Goal: Information Seeking & Learning: Understand process/instructions

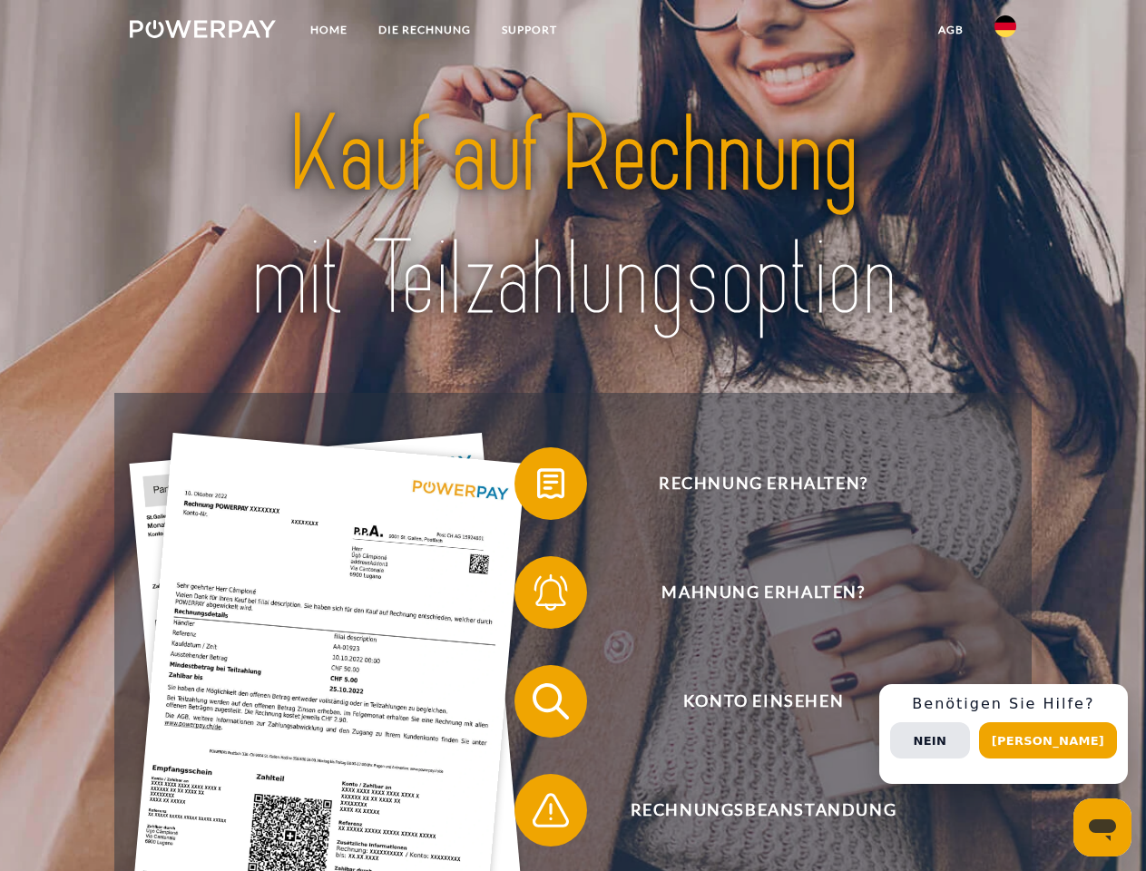
click at [202, 32] on img at bounding box center [203, 29] width 146 height 18
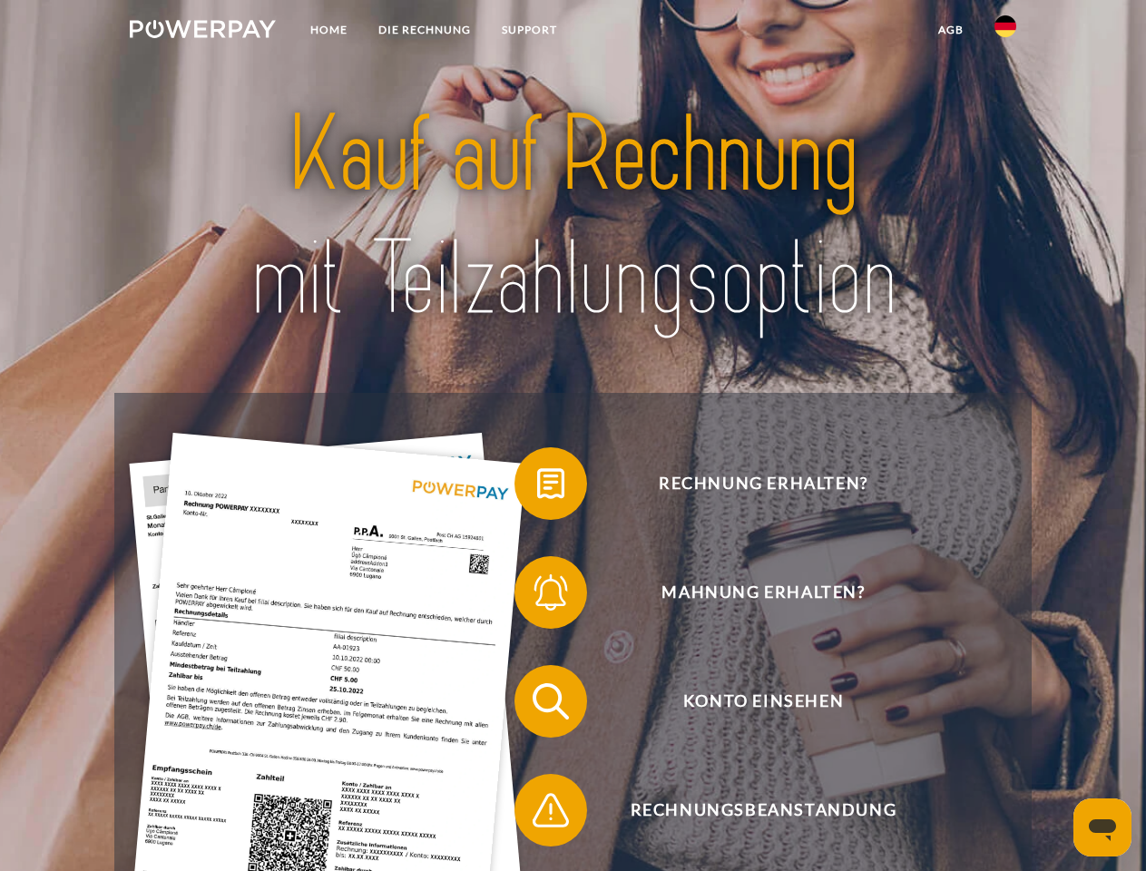
click at [1005, 32] on img at bounding box center [1005, 26] width 22 height 22
click at [950, 30] on link "agb" at bounding box center [951, 30] width 56 height 33
click at [537, 487] on span at bounding box center [523, 483] width 91 height 91
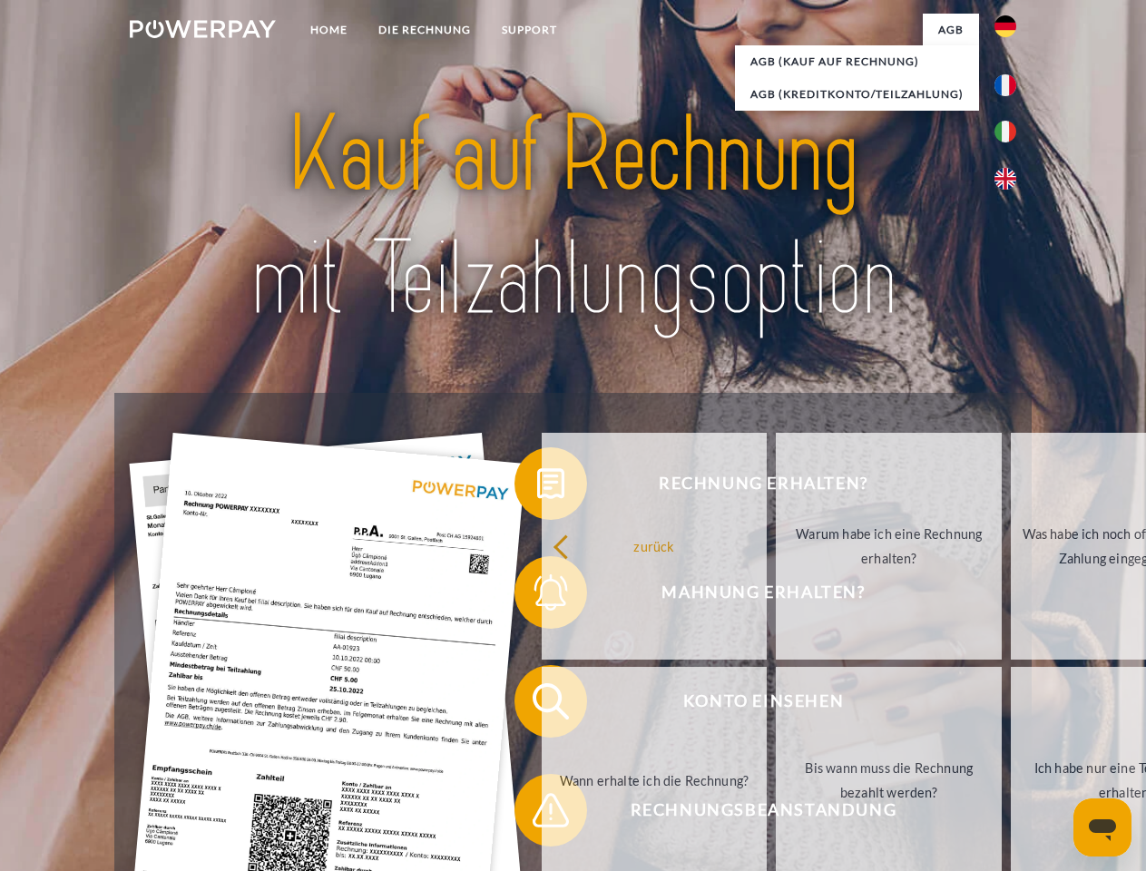
click at [537, 596] on div "Rechnung erhalten? Mahnung erhalten? Konto einsehen" at bounding box center [572, 756] width 916 height 726
click at [776, 705] on link "Bis wann muss die Rechnung bezahlt werden?" at bounding box center [889, 780] width 226 height 227
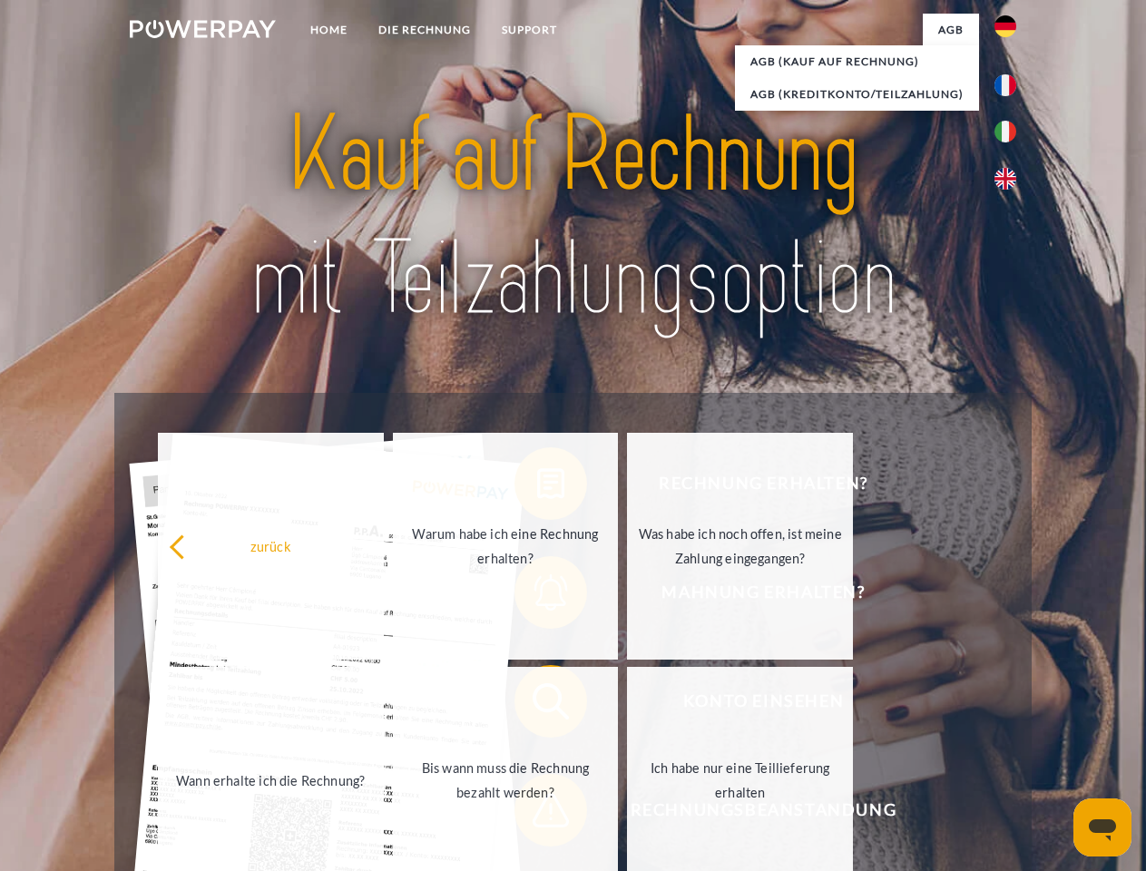
click at [537, 814] on span at bounding box center [523, 810] width 91 height 91
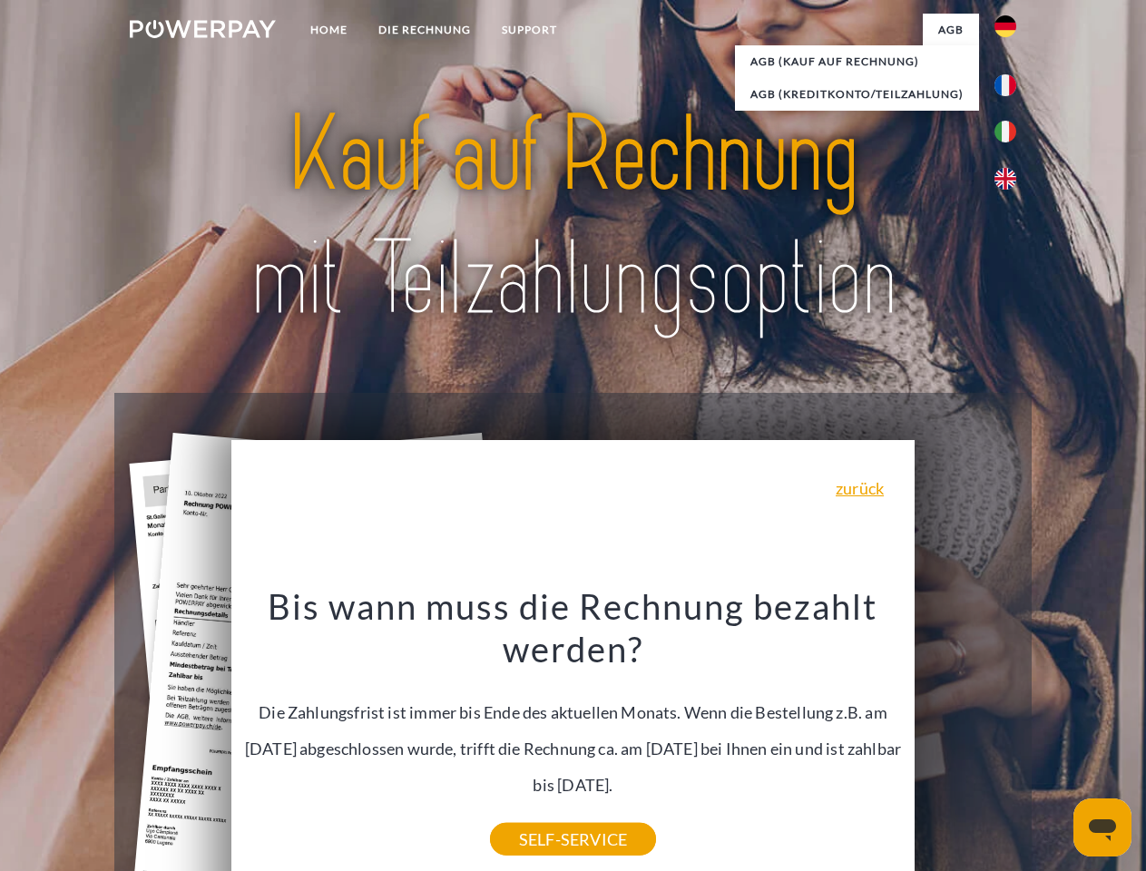
click at [1010, 734] on div "Rechnung erhalten? Mahnung erhalten? Konto einsehen" at bounding box center [572, 756] width 916 height 726
click at [965, 737] on span "Konto einsehen" at bounding box center [763, 701] width 444 height 73
click at [1054, 740] on header "Home DIE RECHNUNG SUPPORT" at bounding box center [573, 626] width 1146 height 1253
